Goal: Task Accomplishment & Management: Use online tool/utility

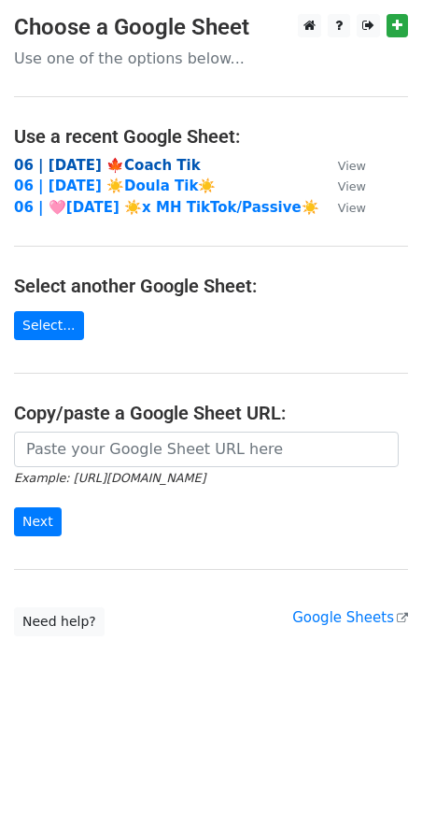
click at [129, 167] on strong "06 | [DATE] 🍁Coach Tik" at bounding box center [107, 165] width 187 height 17
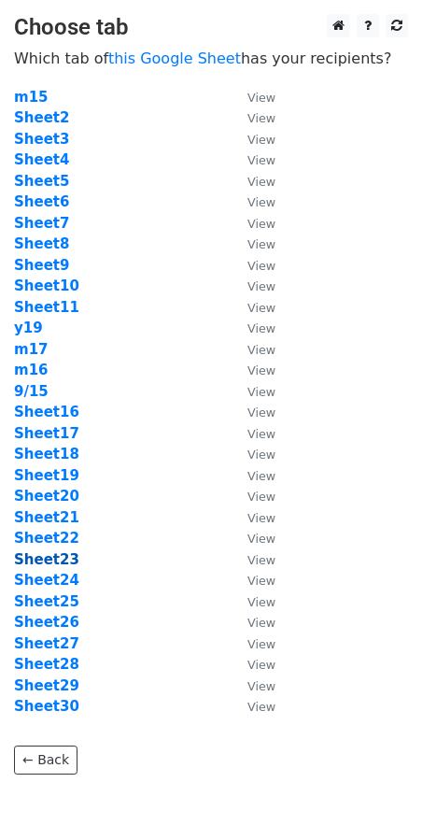
click at [46, 555] on strong "Sheet23" at bounding box center [46, 559] width 65 height 17
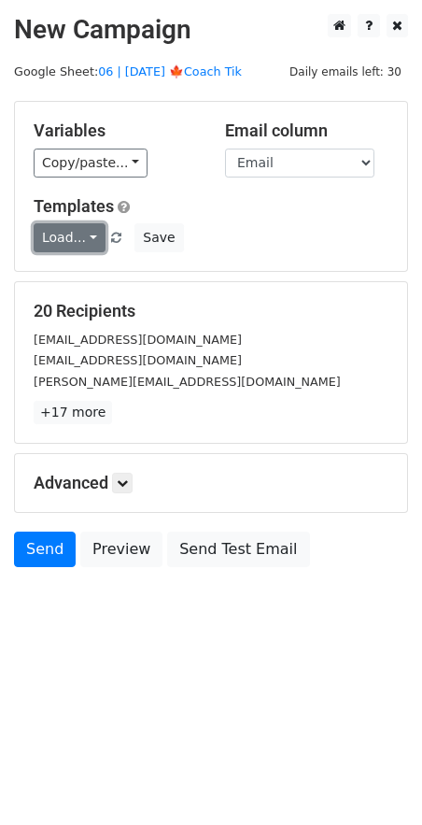
click at [70, 242] on link "Load..." at bounding box center [70, 237] width 72 height 29
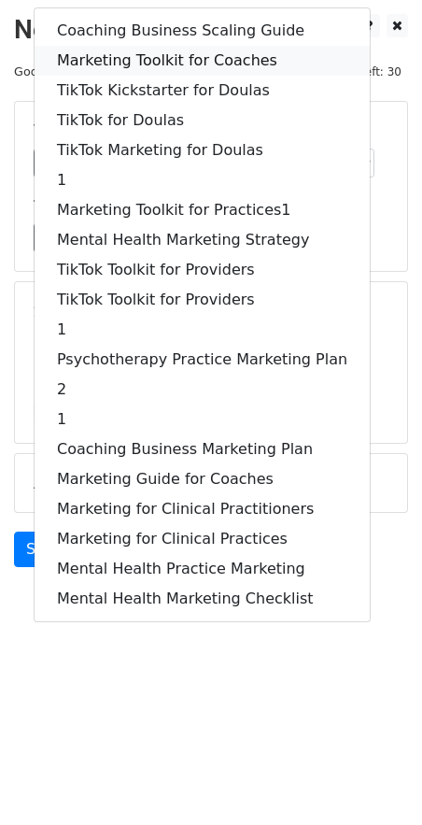
click at [138, 64] on link "Marketing Toolkit for Coaches" at bounding box center [202, 61] width 335 height 30
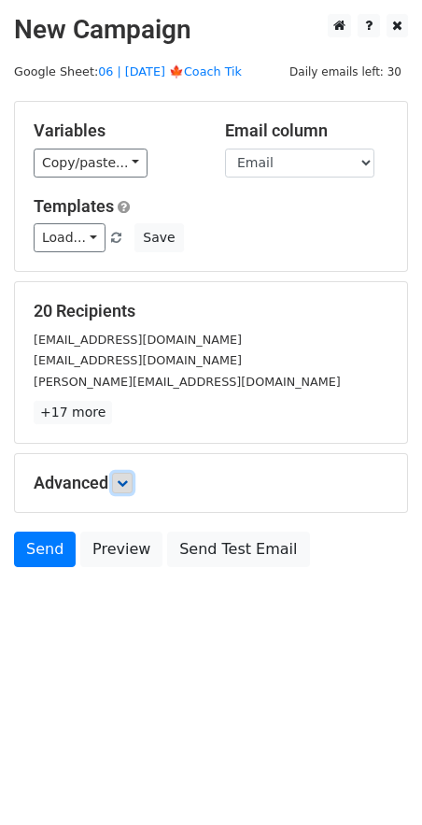
click at [128, 477] on icon at bounding box center [122, 482] width 11 height 11
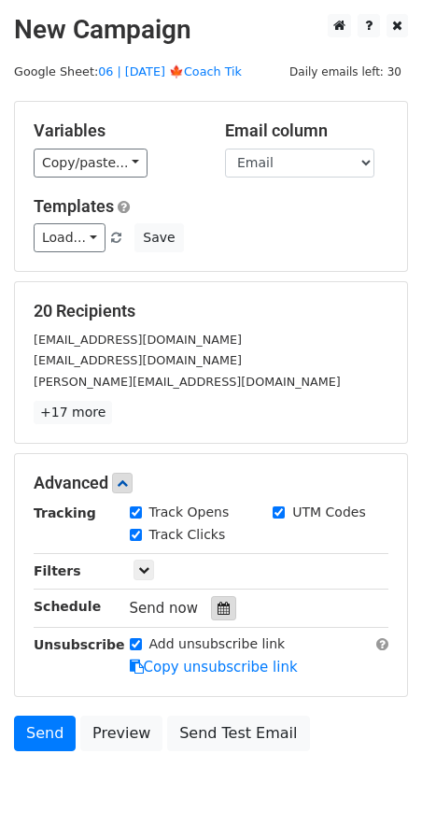
click at [221, 612] on div at bounding box center [223, 608] width 25 height 24
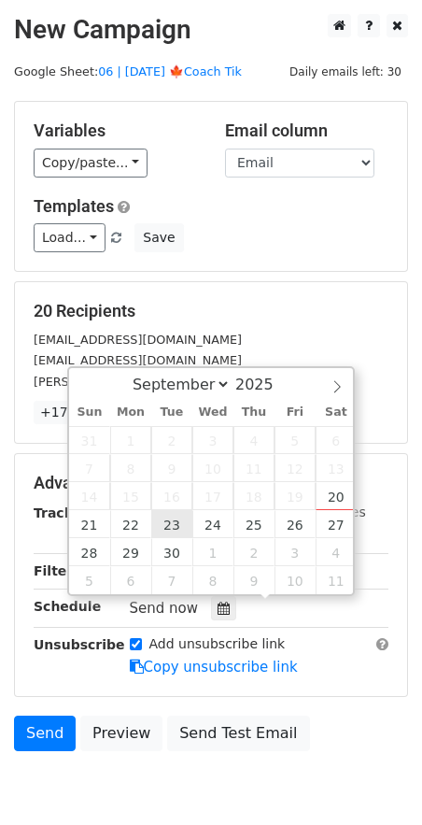
type input "2025-09-23 12:00"
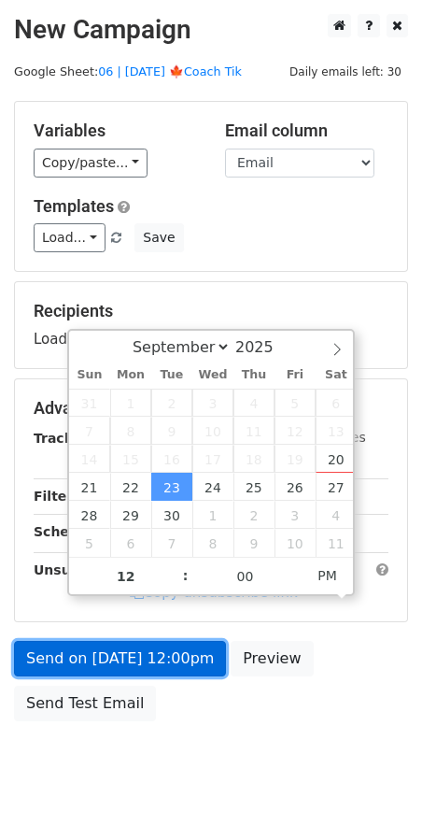
click at [139, 658] on link "Send on Sep 23 at 12:00pm" at bounding box center [120, 659] width 212 height 36
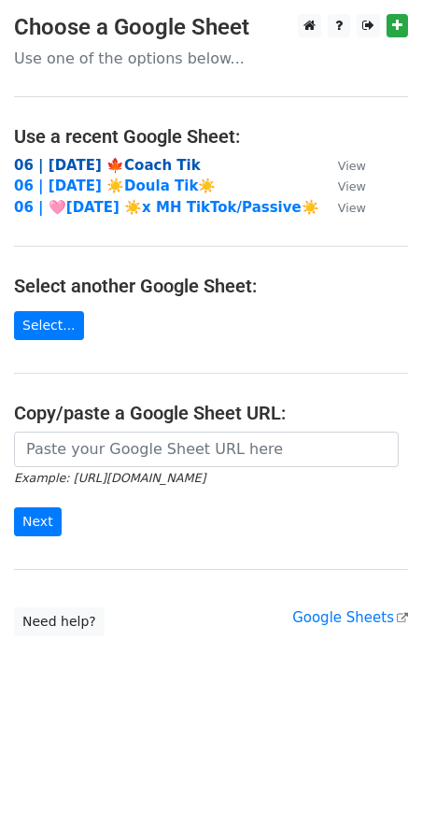
click at [98, 164] on strong "06 | [DATE] 🍁Coach Tik" at bounding box center [107, 165] width 187 height 17
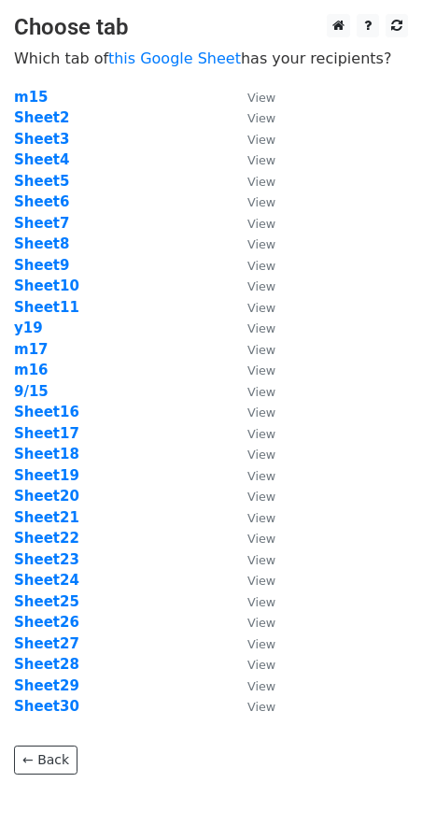
click at [50, 570] on td "Sheet24" at bounding box center [121, 580] width 215 height 21
click at [50, 576] on strong "Sheet24" at bounding box center [46, 580] width 65 height 17
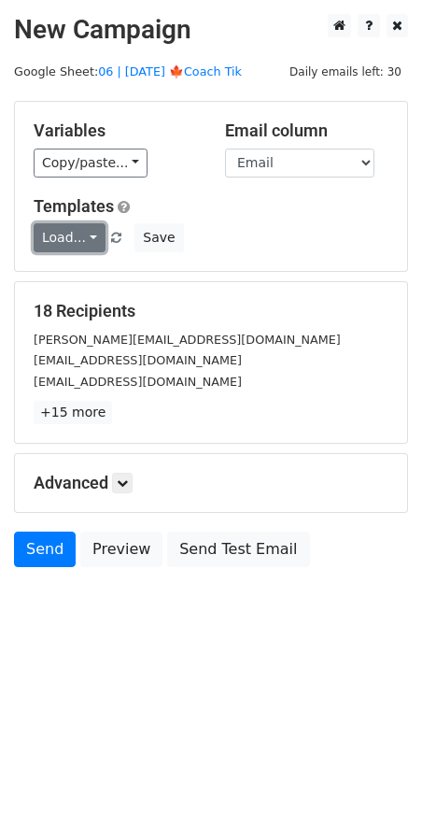
click at [64, 235] on link "Load..." at bounding box center [70, 237] width 72 height 29
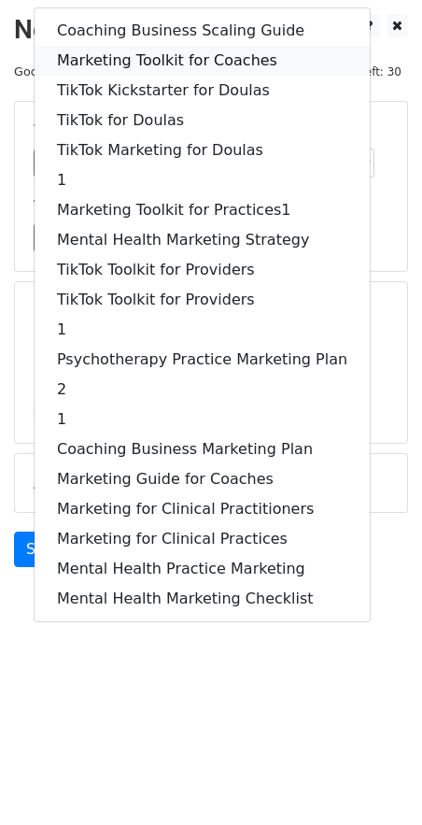
click at [163, 51] on link "Marketing Toolkit for Coaches" at bounding box center [202, 61] width 335 height 30
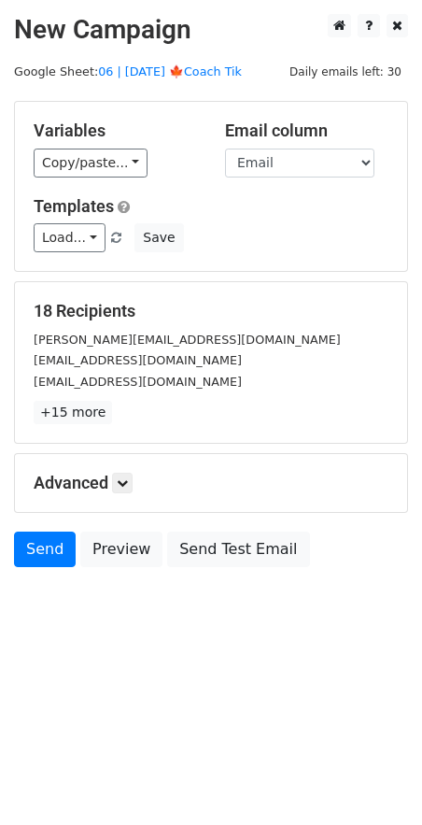
click at [125, 495] on div "Advanced Tracking Track Opens UTM Codes Track Clicks Filters Only include sprea…" at bounding box center [211, 483] width 392 height 58
click at [132, 484] on link at bounding box center [122, 483] width 21 height 21
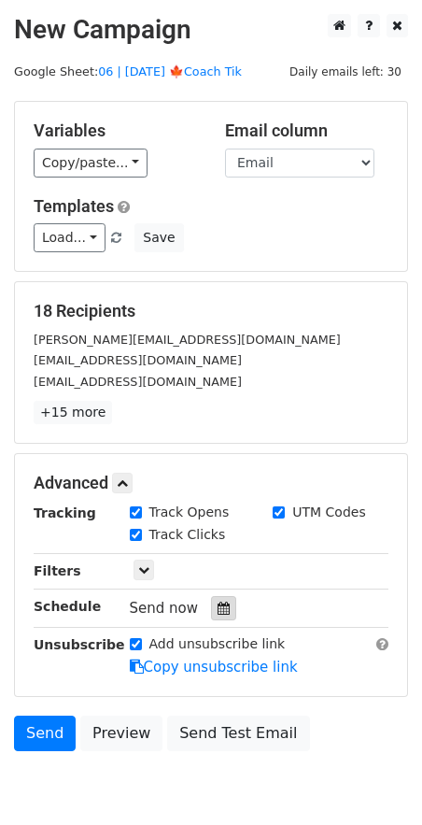
click at [211, 610] on div at bounding box center [223, 608] width 25 height 24
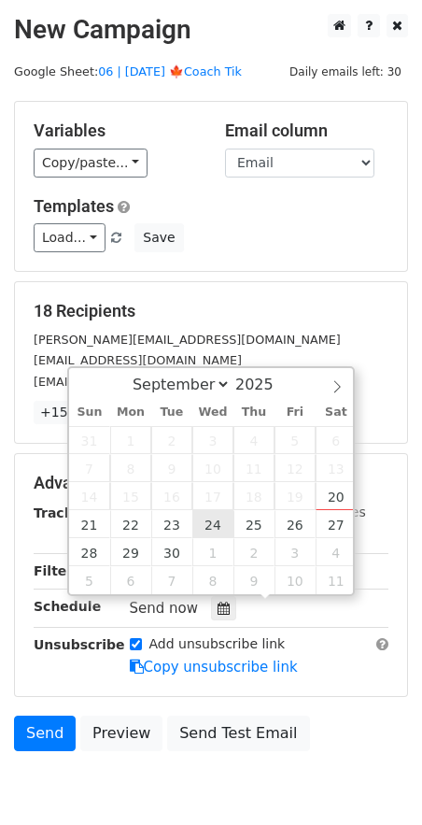
type input "[DATE] 12:00"
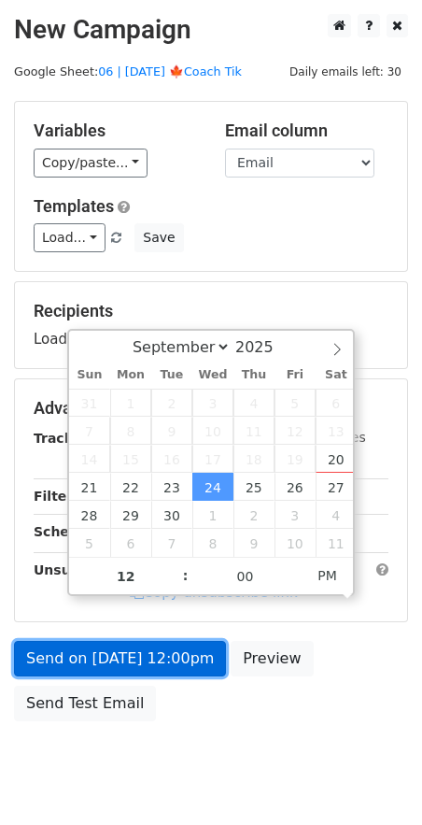
click at [150, 654] on link "Send on [DATE] 12:00pm" at bounding box center [120, 659] width 212 height 36
